Goal: Transaction & Acquisition: Purchase product/service

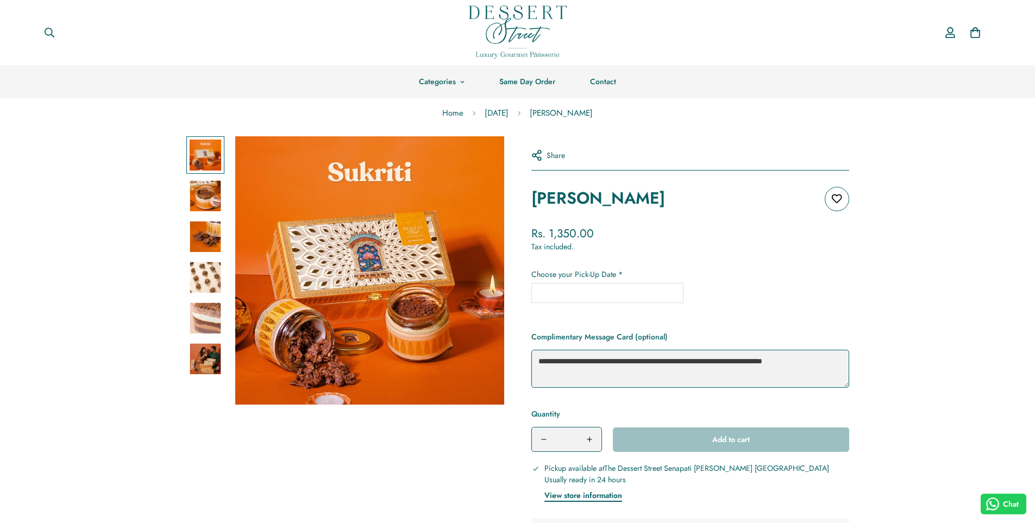
click at [498, 23] on img at bounding box center [518, 31] width 98 height 53
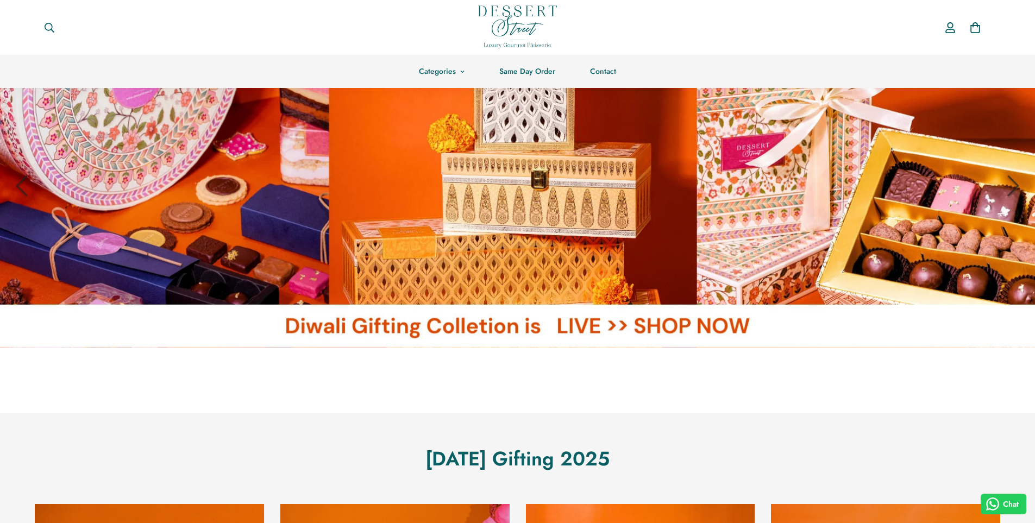
scroll to position [98, 0]
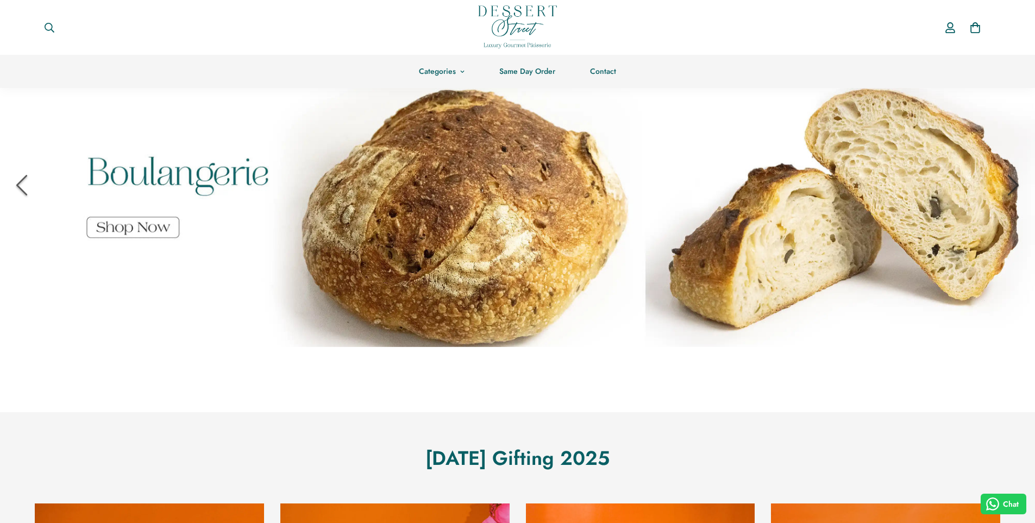
click at [39, 182] on icon "Previous" at bounding box center [22, 185] width 38 height 38
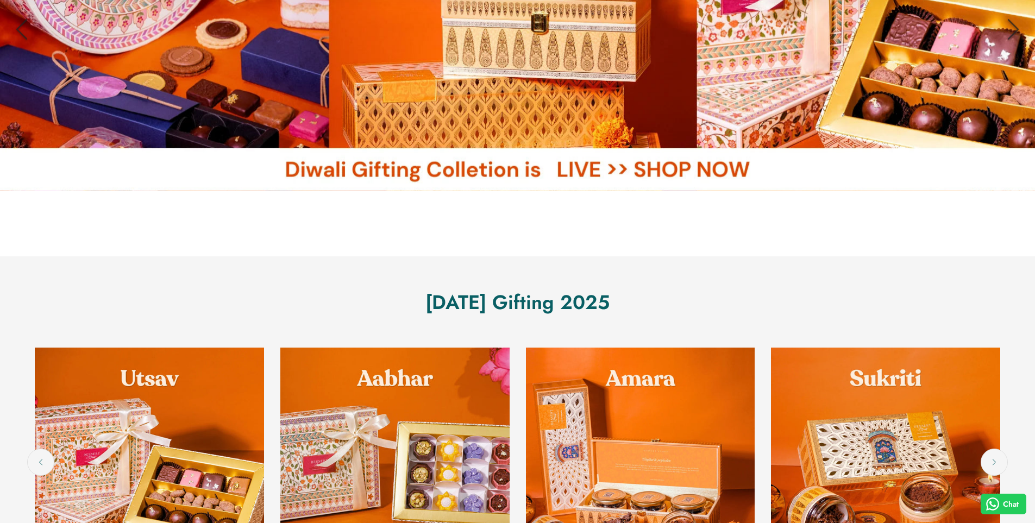
scroll to position [394, 0]
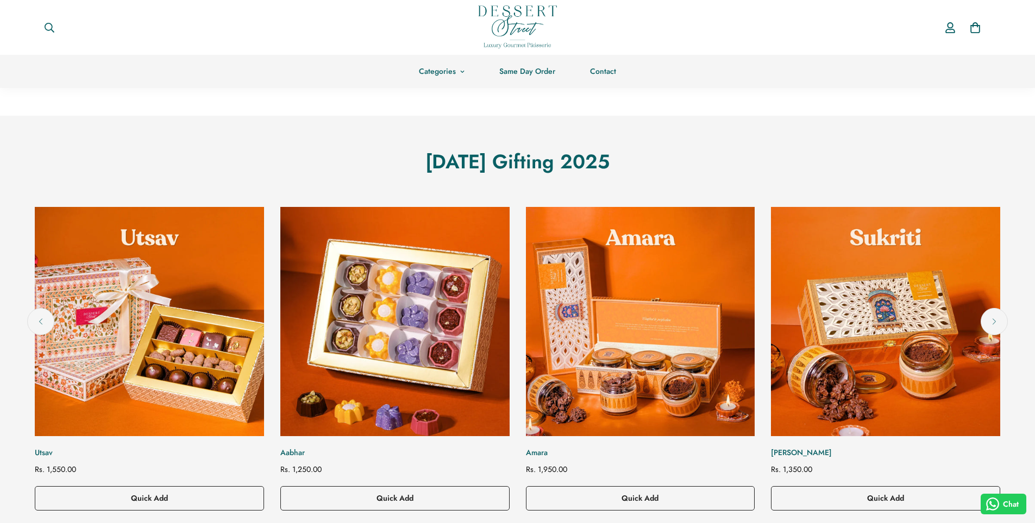
click at [389, 293] on img "Aabhar" at bounding box center [395, 322] width 252 height 252
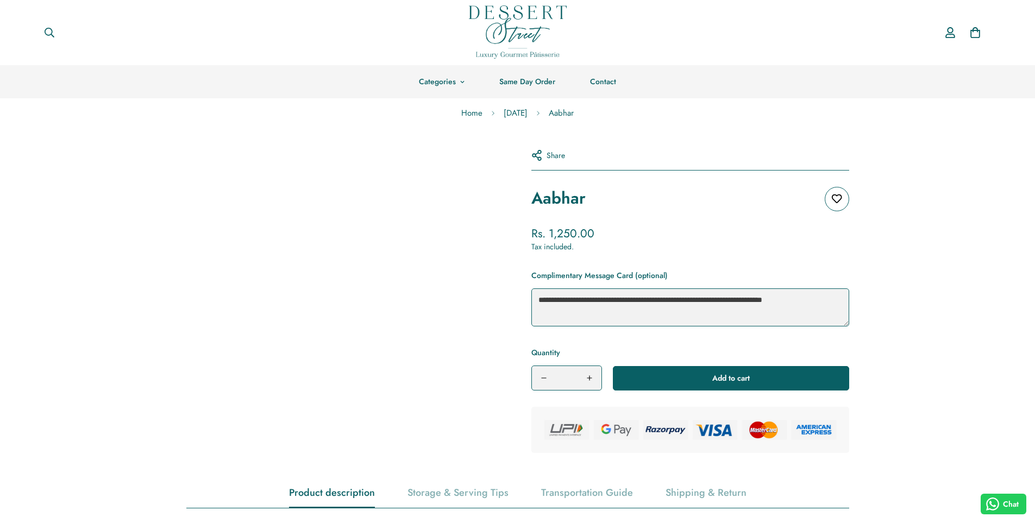
click at [513, 27] on img at bounding box center [518, 31] width 98 height 53
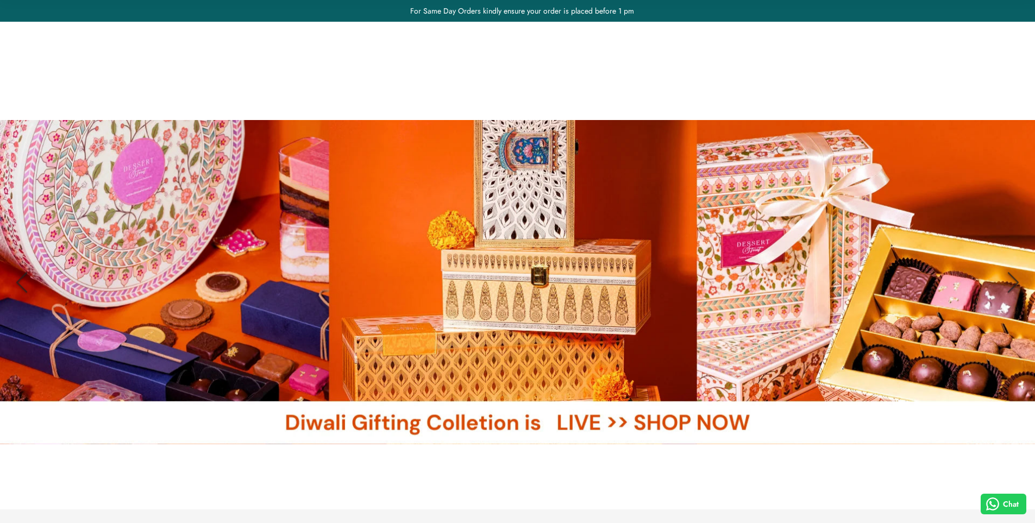
scroll to position [574, 0]
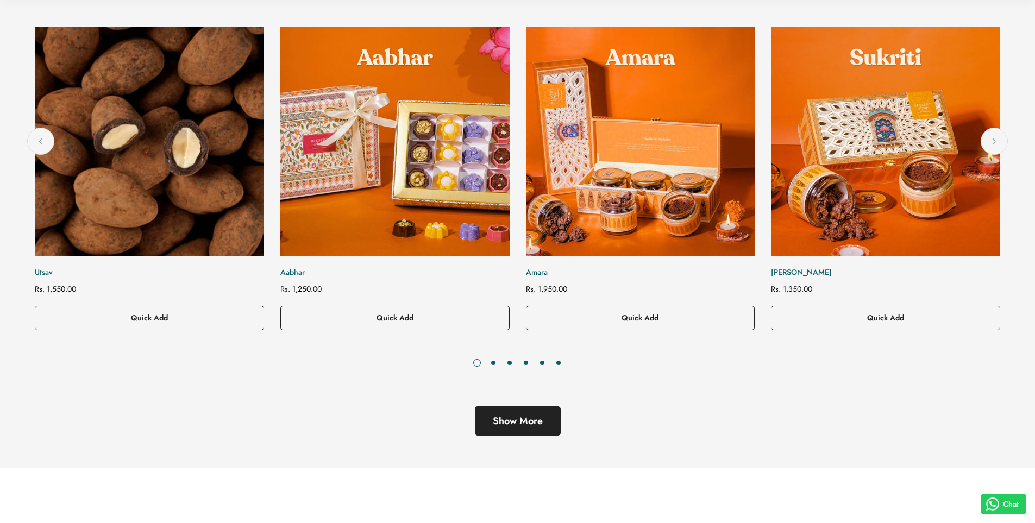
click at [225, 188] on img "Utsav" at bounding box center [149, 141] width 252 height 252
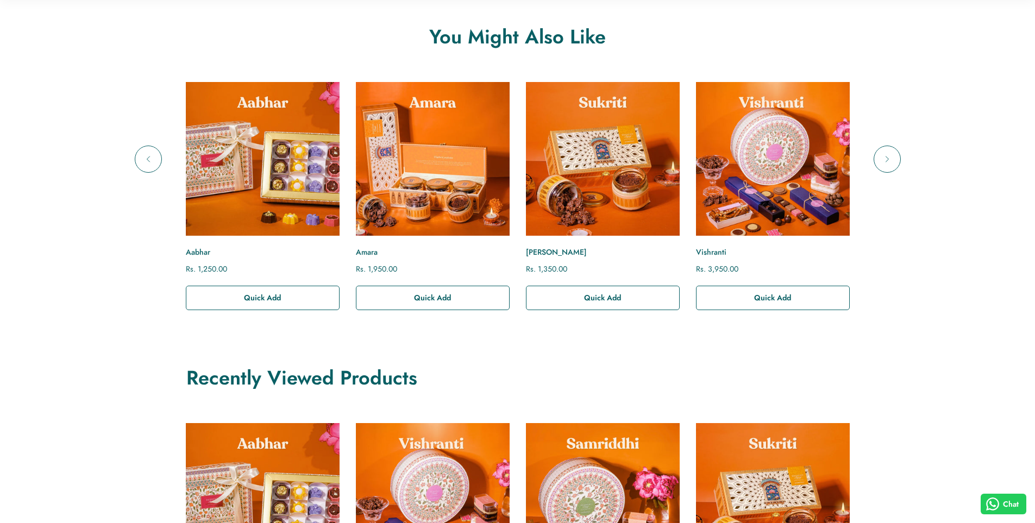
scroll to position [733, 0]
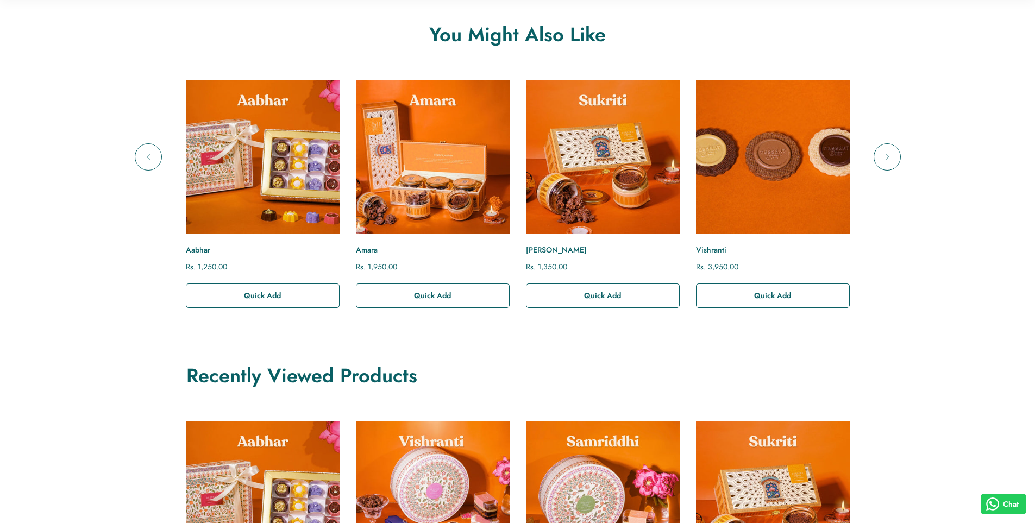
click at [776, 164] on img "Vishranti" at bounding box center [772, 156] width 169 height 169
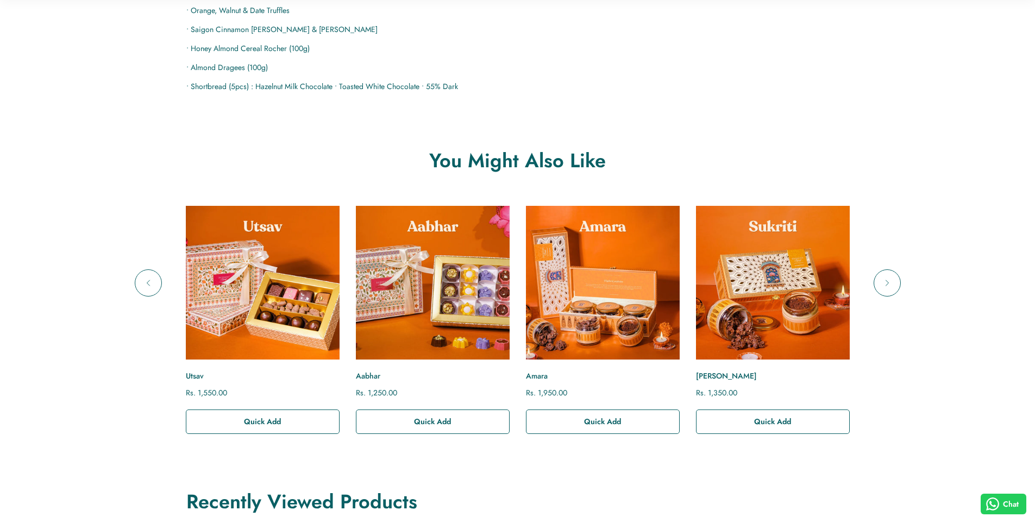
scroll to position [695, 0]
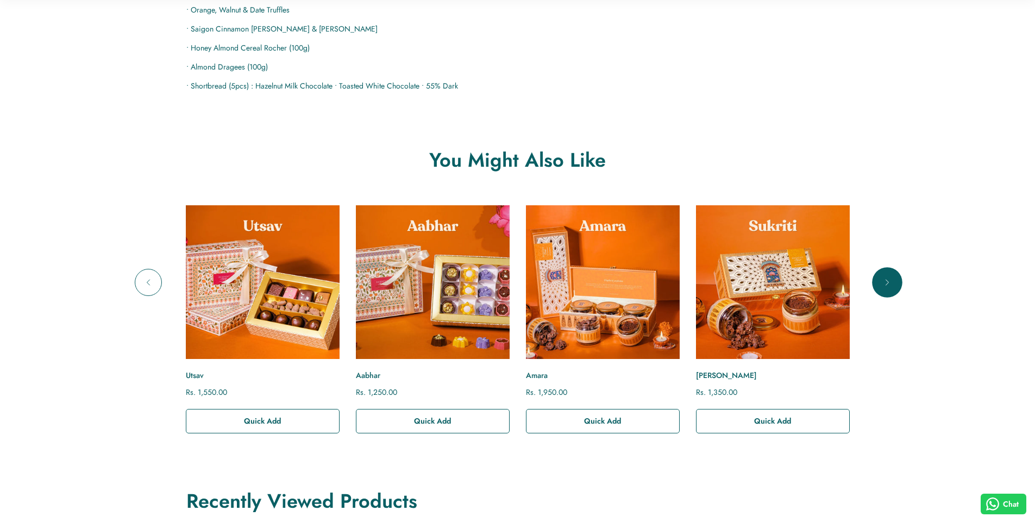
click at [891, 277] on icon "Next" at bounding box center [887, 282] width 11 height 11
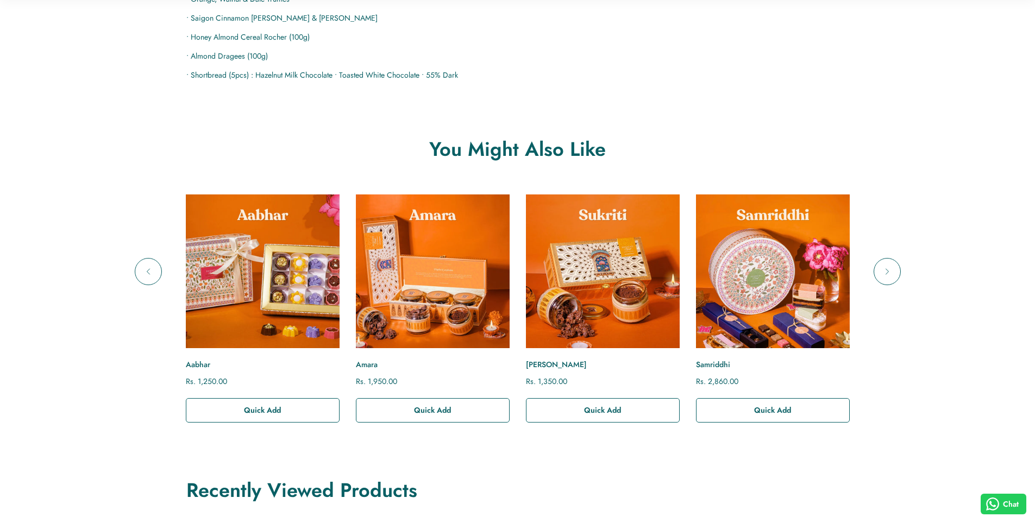
scroll to position [706, 0]
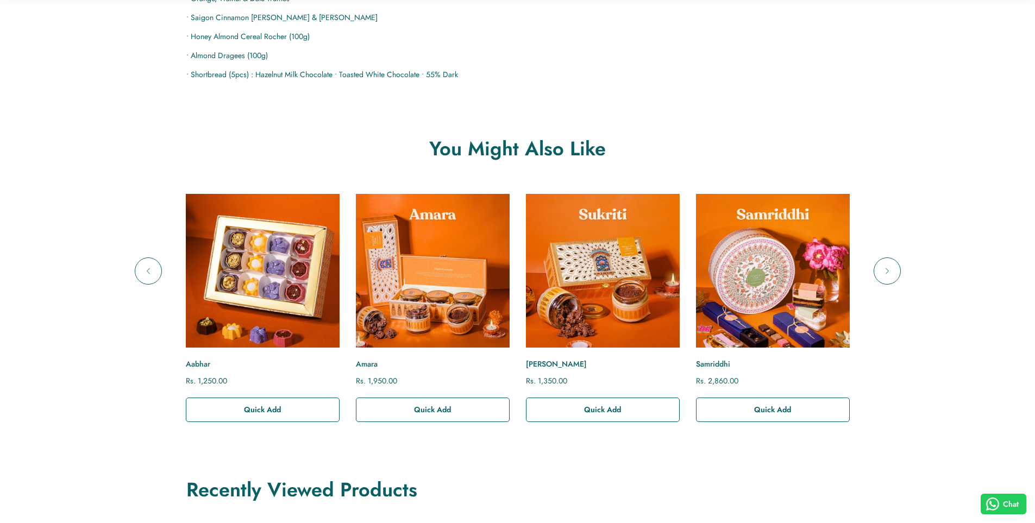
click at [250, 257] on img "Aabhar" at bounding box center [262, 270] width 169 height 169
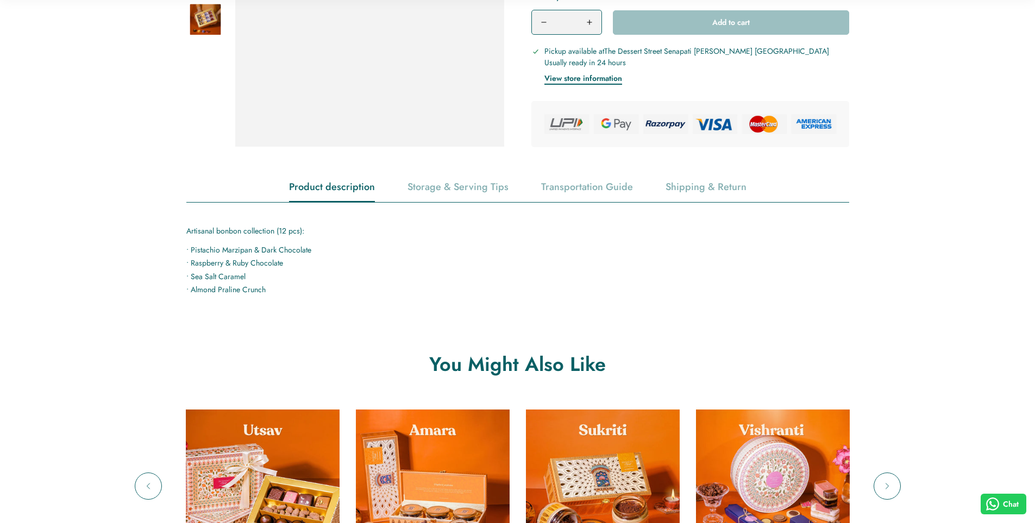
scroll to position [417, 0]
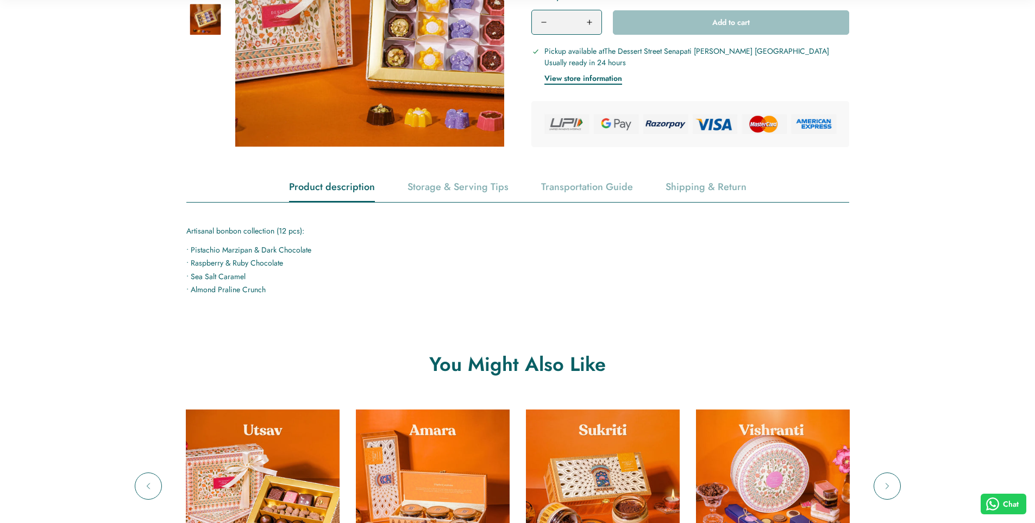
click at [160, 253] on m-product-details-tabs "Product description Storage & Serving Tips Transportation Guide Shipping & Retu…" at bounding box center [517, 234] width 1035 height 123
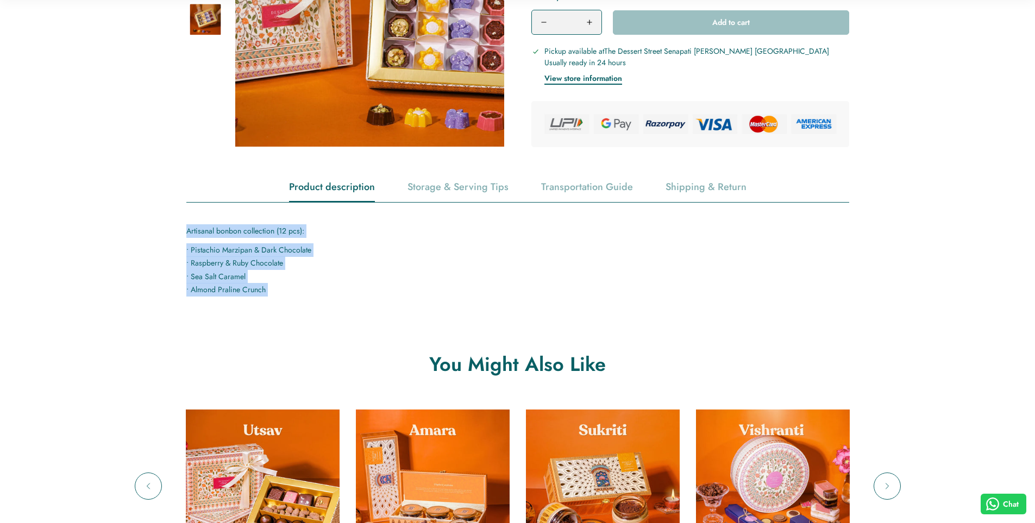
drag, startPoint x: 173, startPoint y: 229, endPoint x: 268, endPoint y: 299, distance: 118.9
click at [268, 299] on main "Home Diwali 2025 Aabhar Zoom in Zoom in Zoom in" at bounding box center [517, 485] width 1035 height 1606
click at [349, 307] on main "Home Diwali 2025 Aabhar Zoom in Zoom in Zoom in" at bounding box center [517, 485] width 1035 height 1606
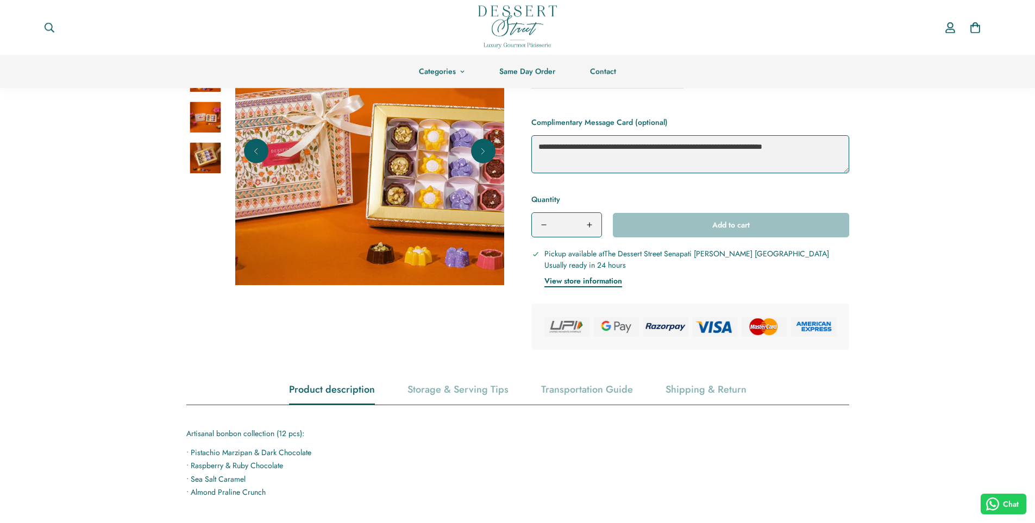
scroll to position [212, 0]
